Goal: Task Accomplishment & Management: Manage account settings

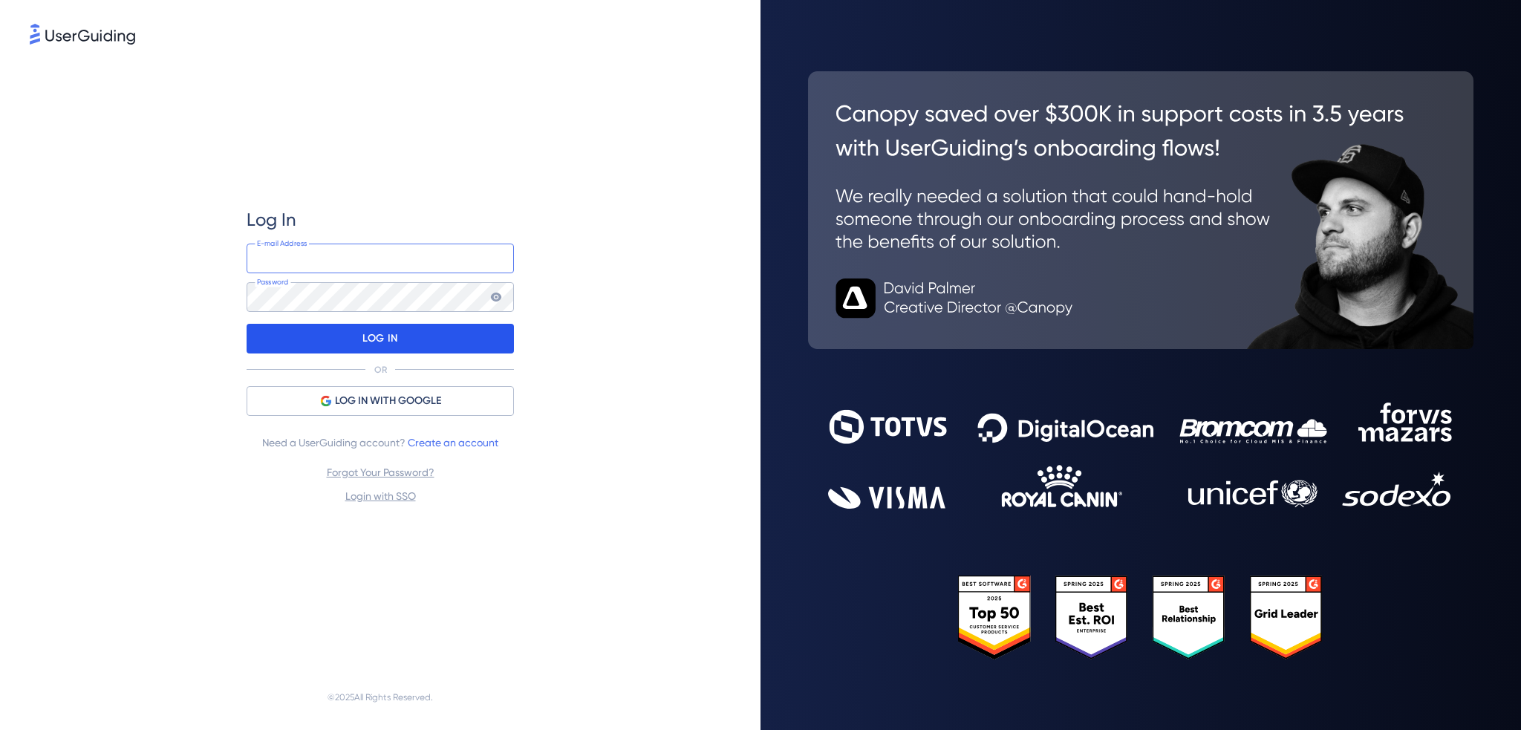
type input "[PERSON_NAME][EMAIL_ADDRESS][PERSON_NAME][DOMAIN_NAME]"
click at [379, 333] on p "LOG IN" at bounding box center [379, 339] width 35 height 24
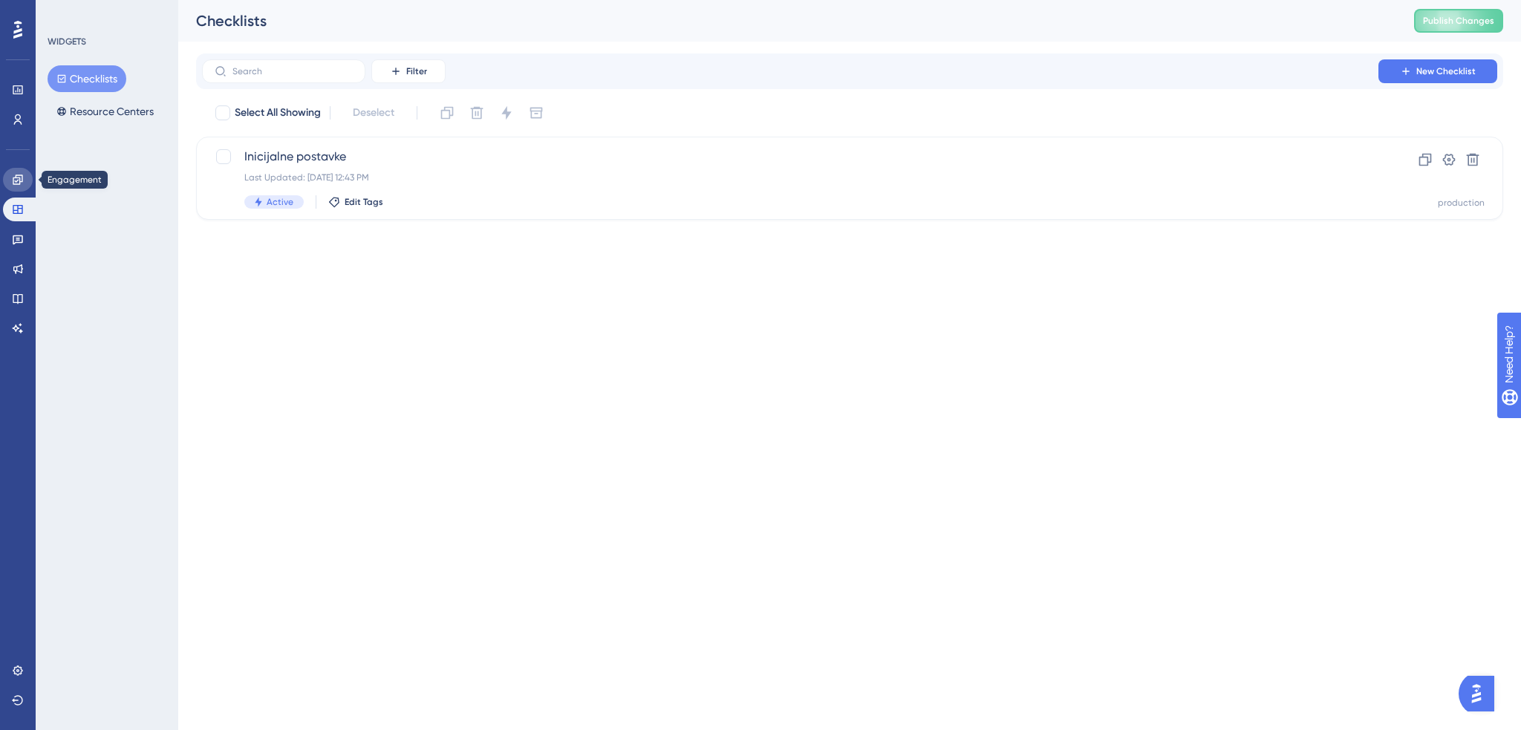
click at [18, 183] on icon at bounding box center [18, 180] width 12 height 12
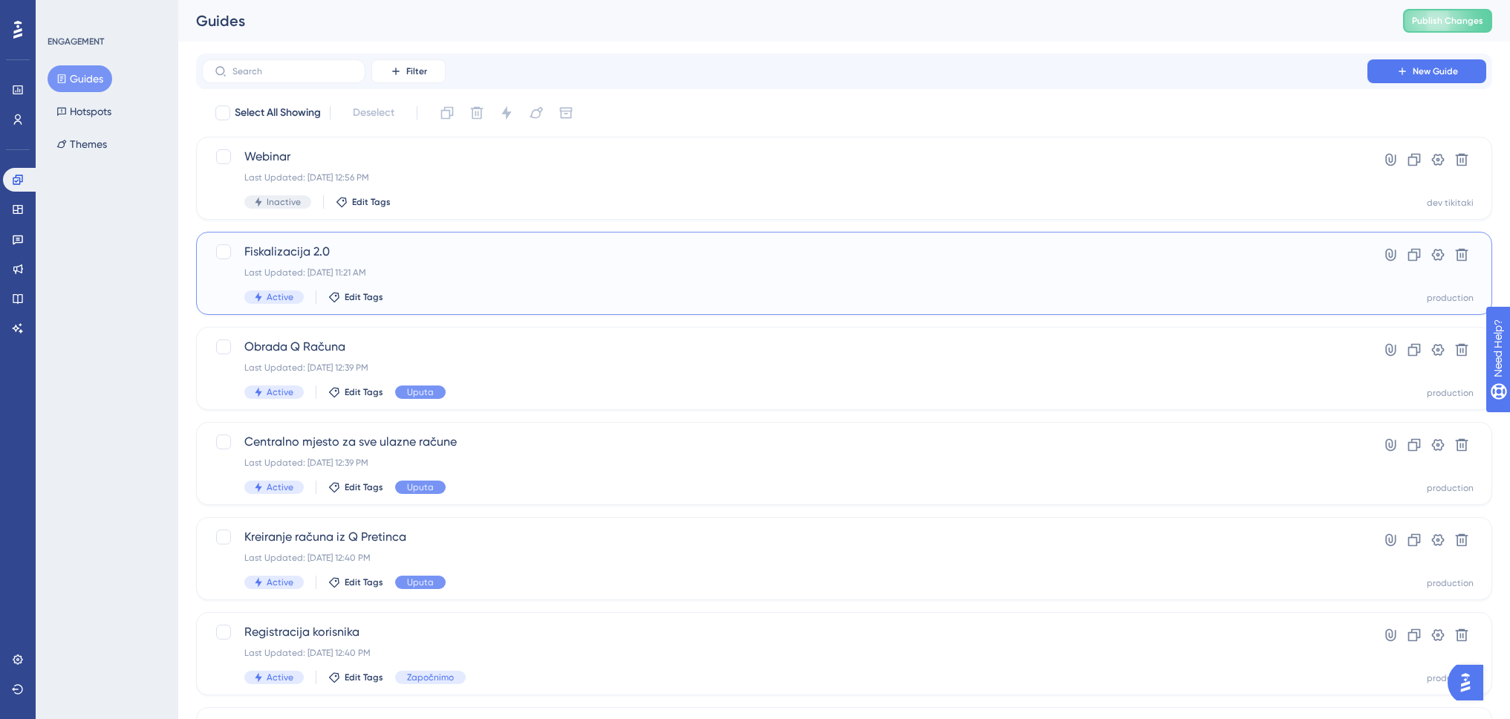
click at [364, 249] on span "Fiskalizacija 2.0" at bounding box center [784, 252] width 1081 height 18
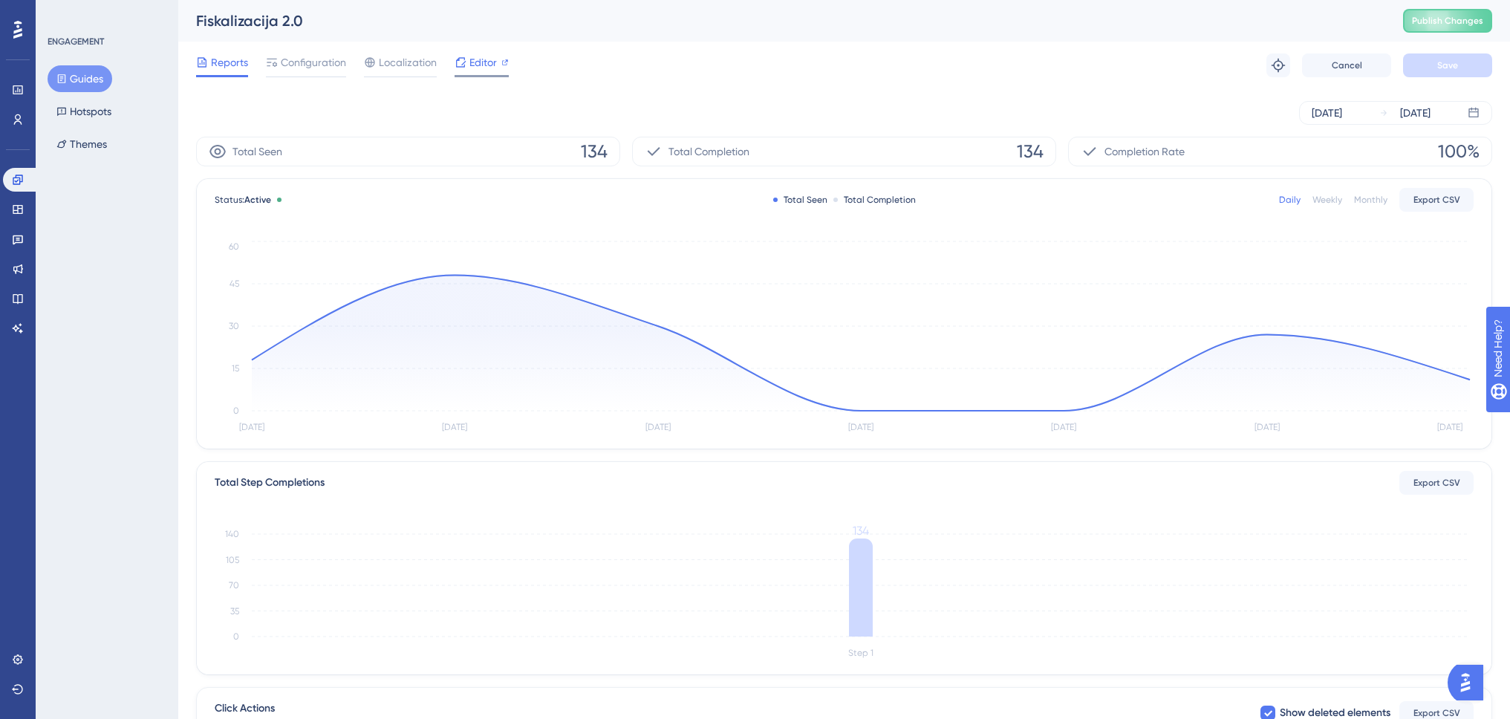
click at [472, 61] on span "Editor" at bounding box center [482, 62] width 27 height 18
click at [87, 81] on button "Guides" at bounding box center [80, 78] width 65 height 27
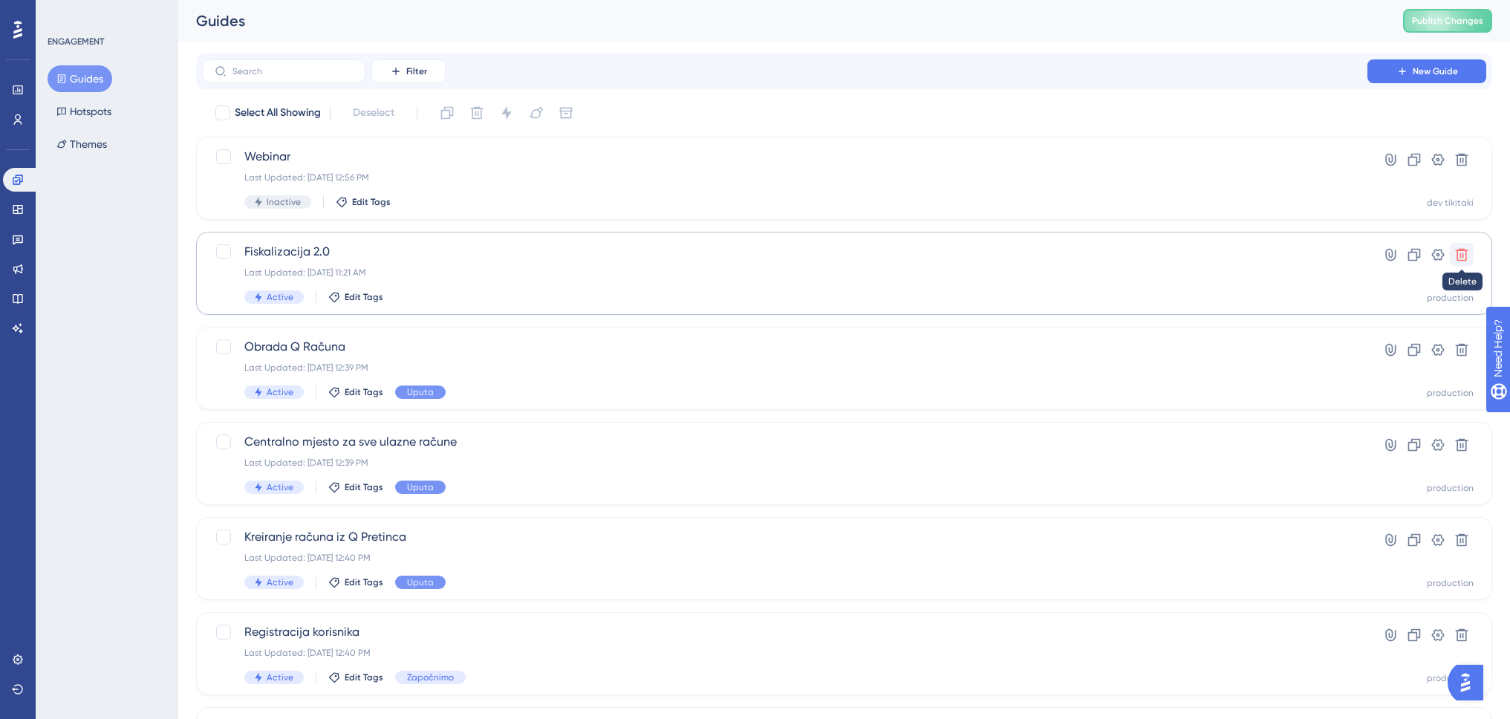
click at [1459, 254] on icon at bounding box center [1461, 254] width 15 height 15
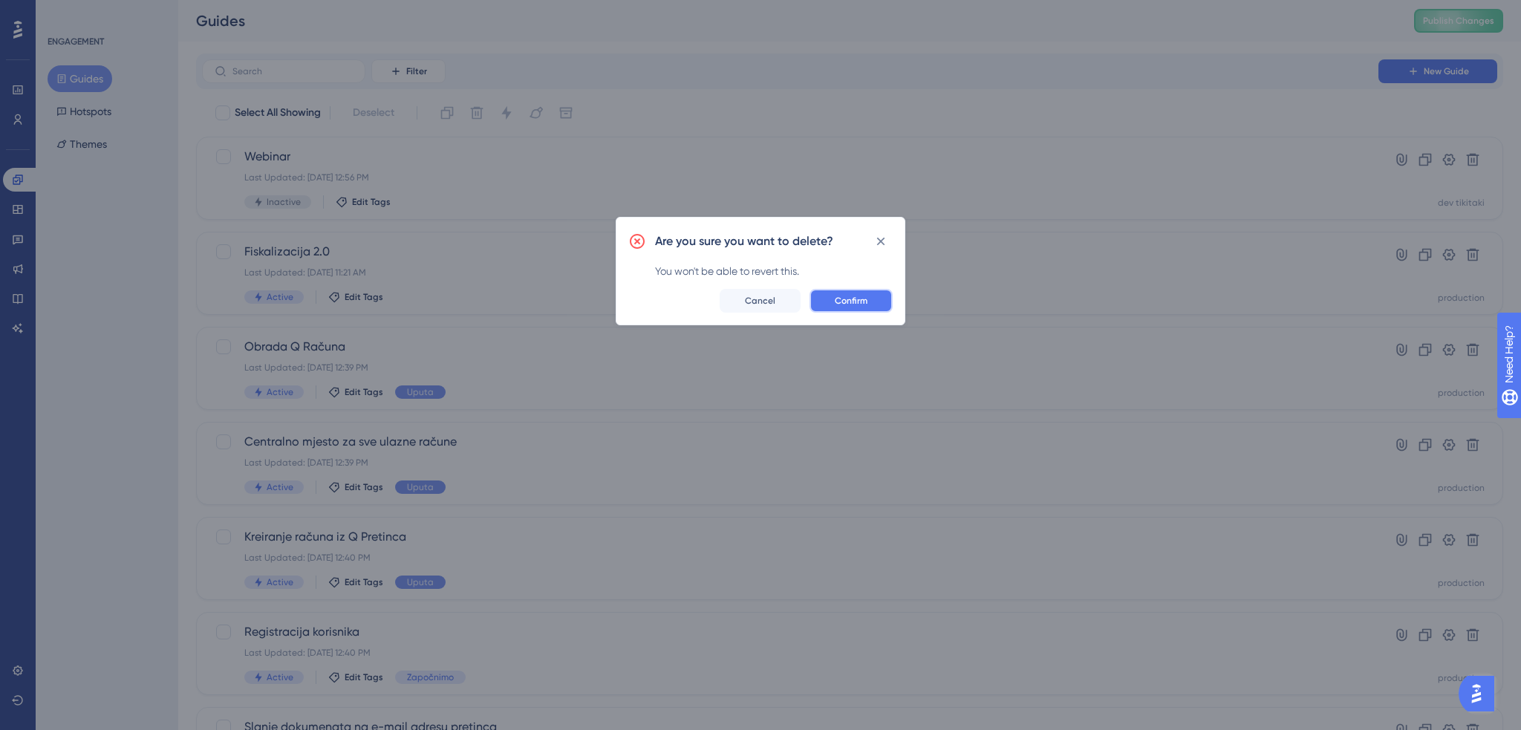
click at [850, 297] on span "Confirm" at bounding box center [851, 301] width 33 height 12
